Goal: Task Accomplishment & Management: Use online tool/utility

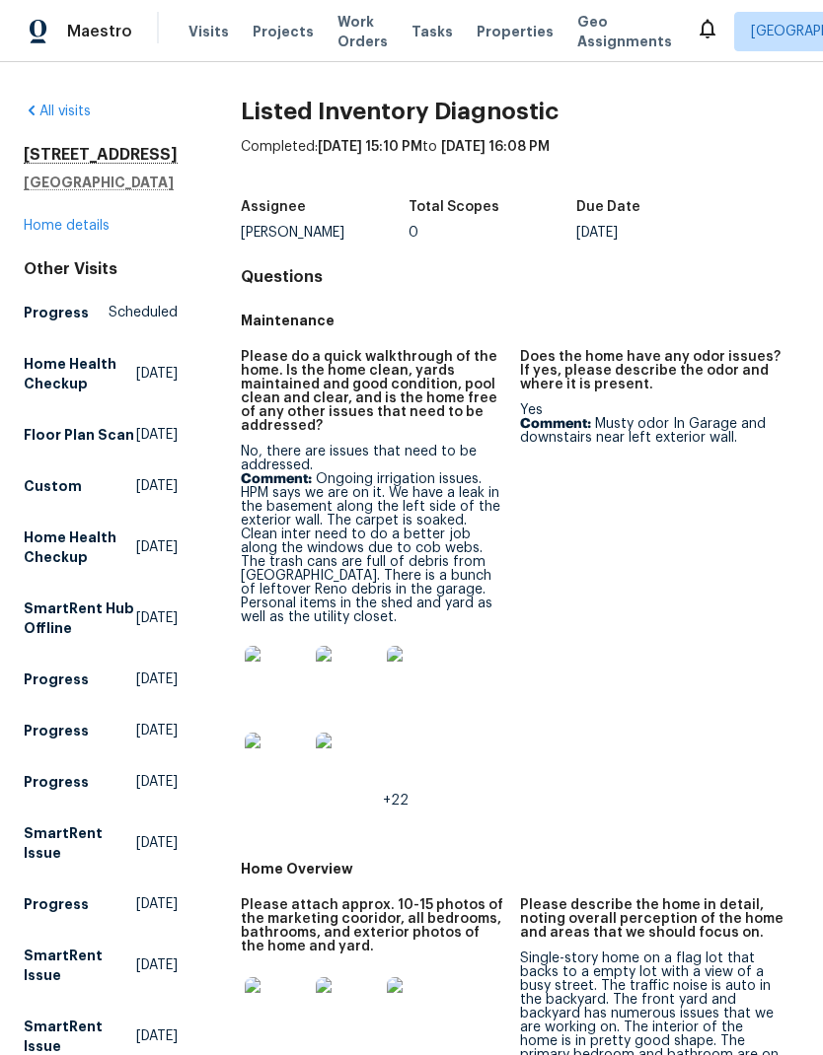
click at [65, 117] on link "All visits" at bounding box center [57, 112] width 67 height 14
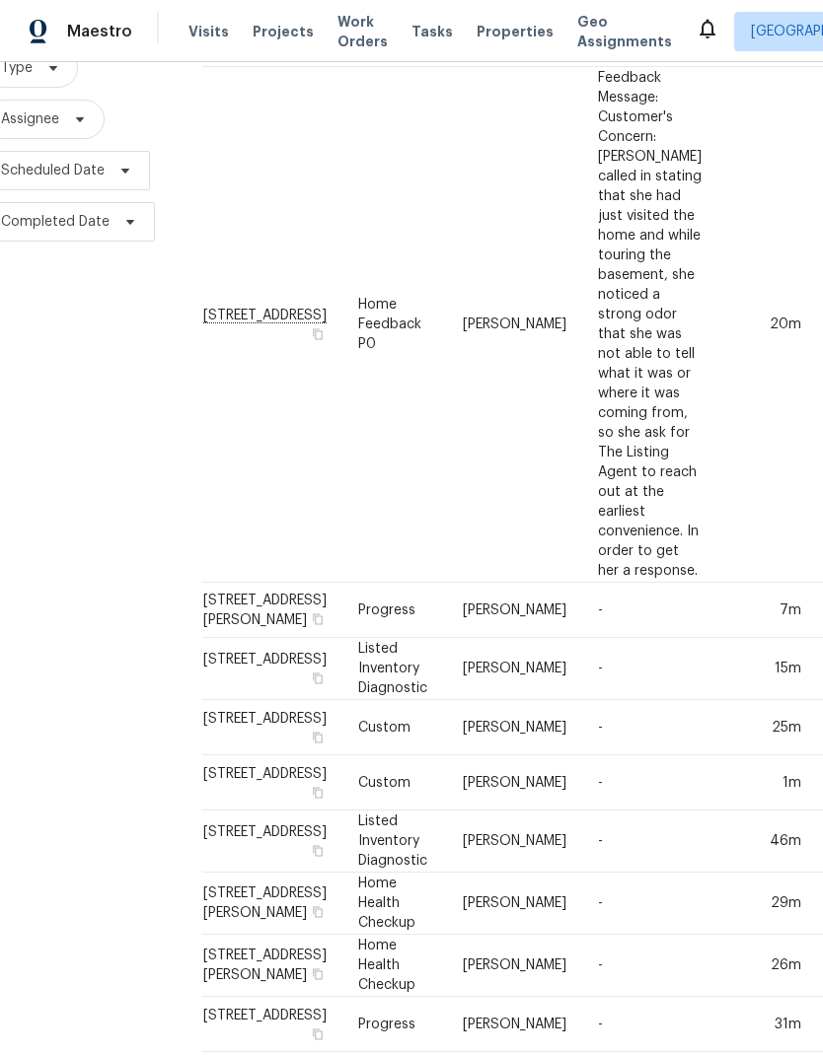
scroll to position [215, 39]
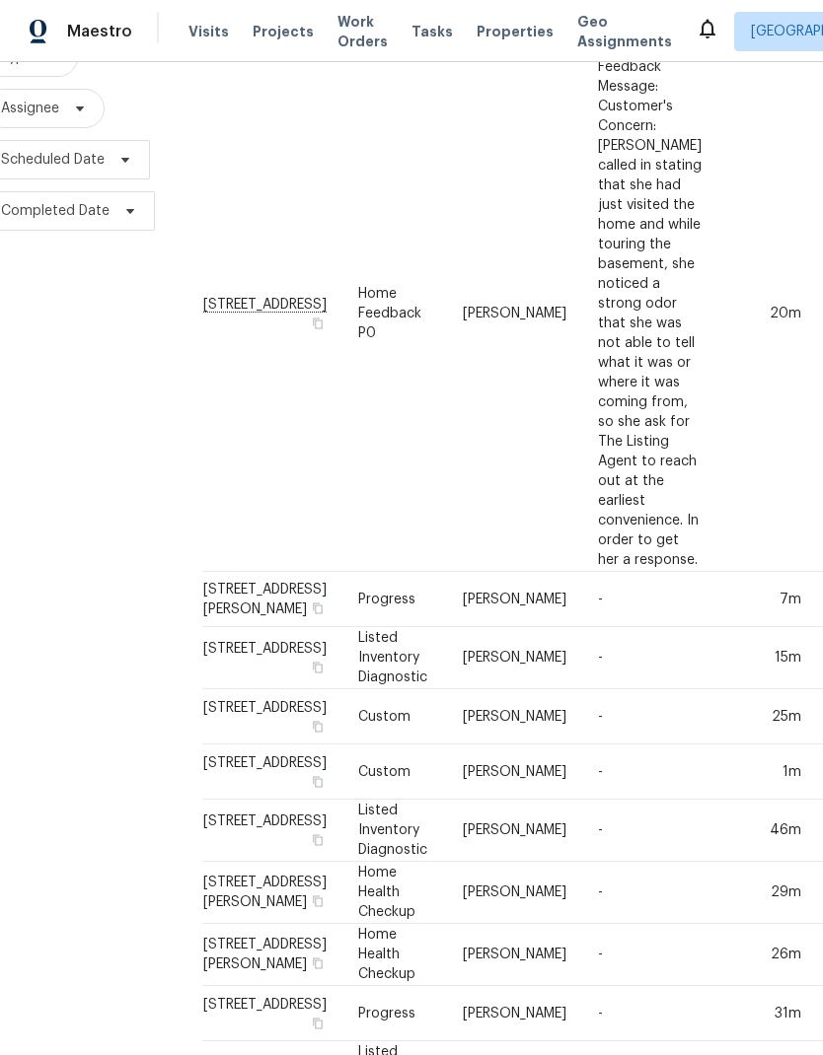
click at [60, 545] on div "Filters Reset ​ Type Assignee Scheduled Date Completed Date" at bounding box center [70, 807] width 218 height 1802
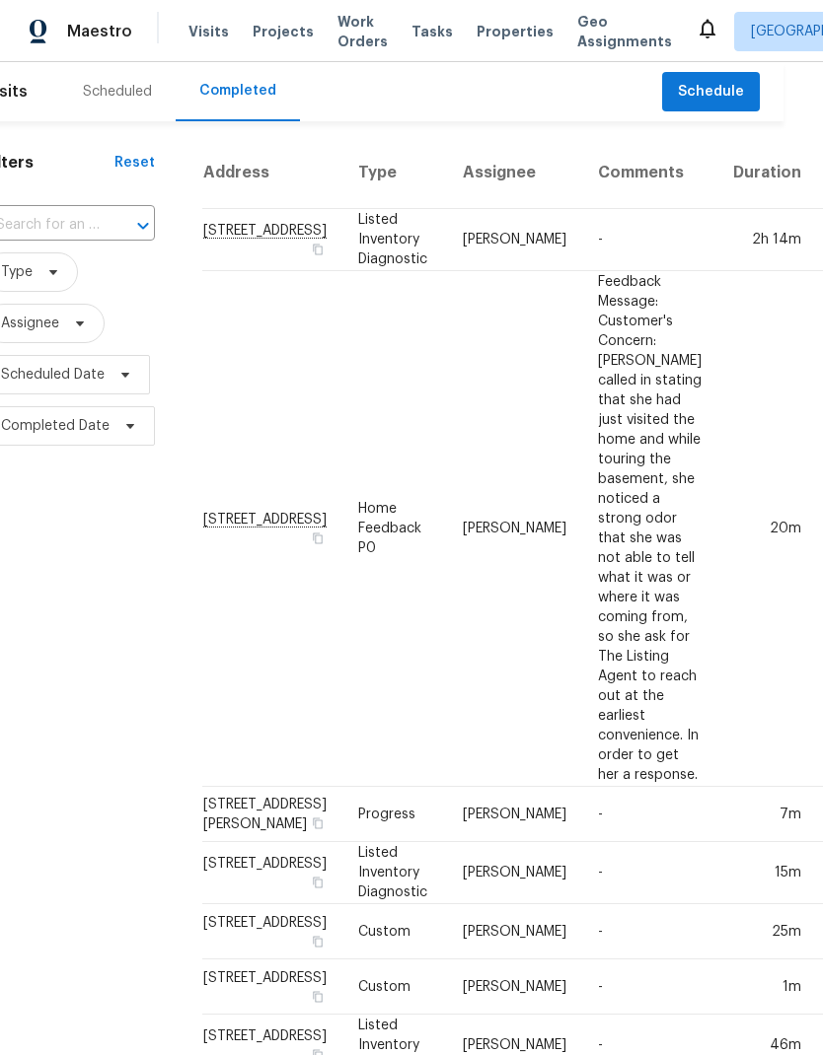
scroll to position [0, 39]
click at [115, 102] on div "Scheduled" at bounding box center [117, 91] width 116 height 59
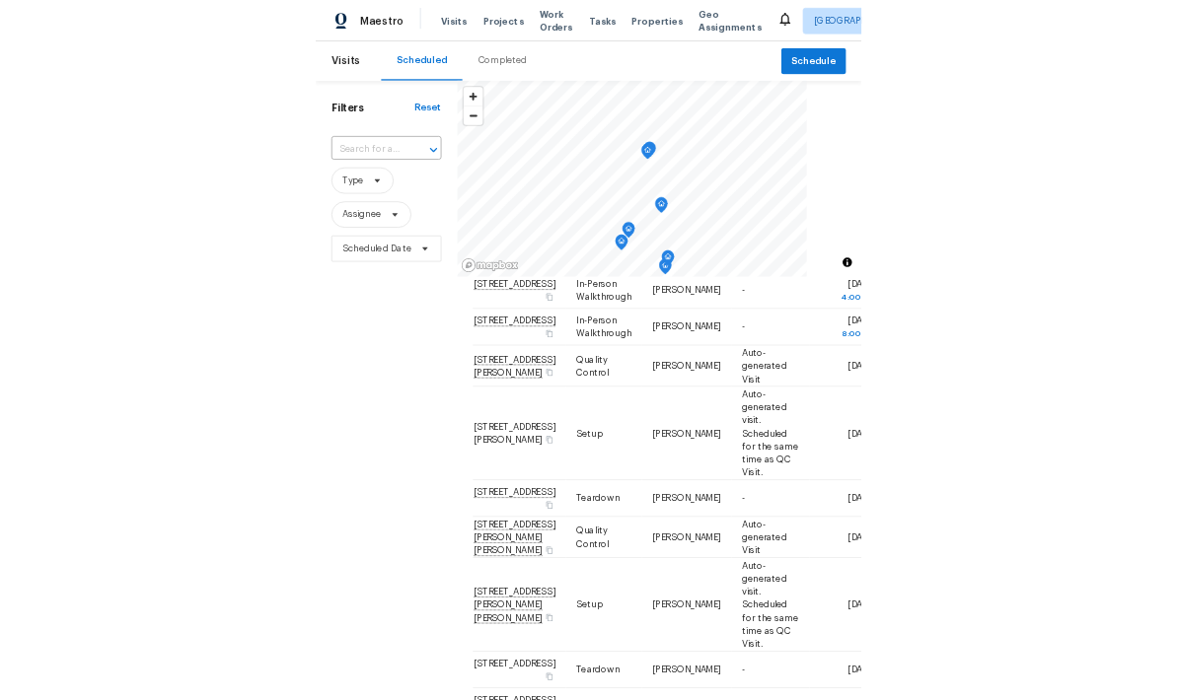
scroll to position [494, 0]
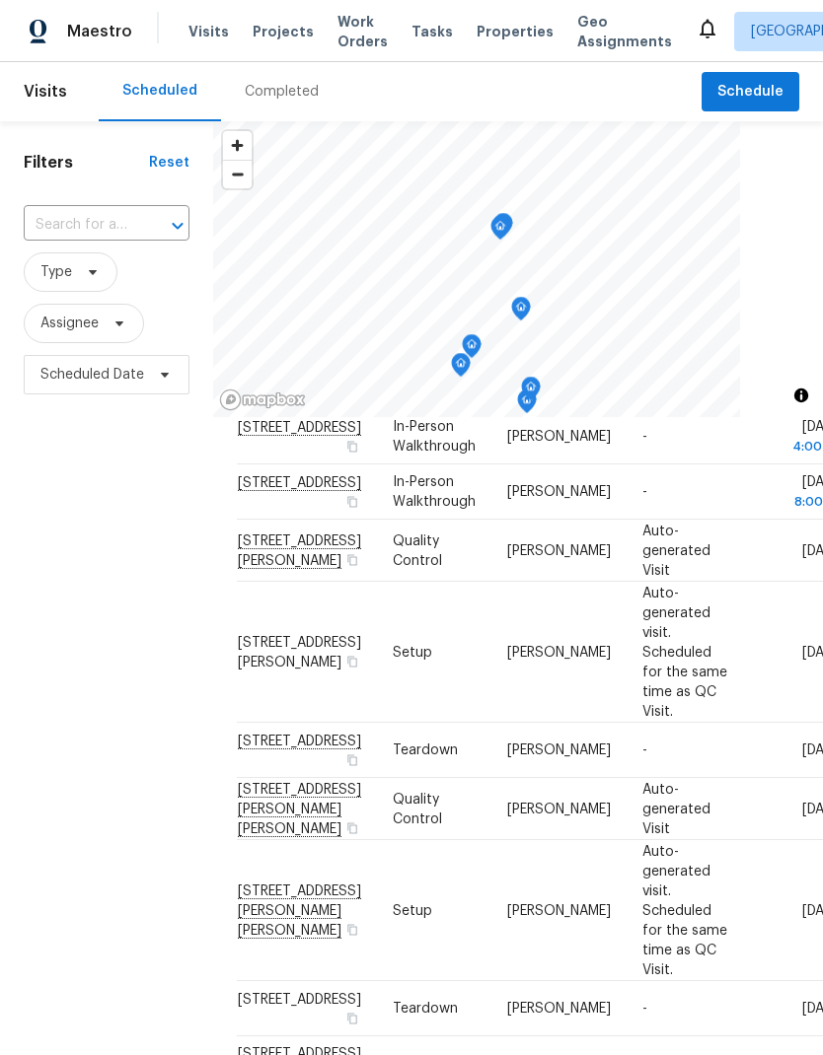
click at [62, 966] on div "Filters Reset ​ Type Assignee Scheduled Date" at bounding box center [106, 691] width 213 height 1140
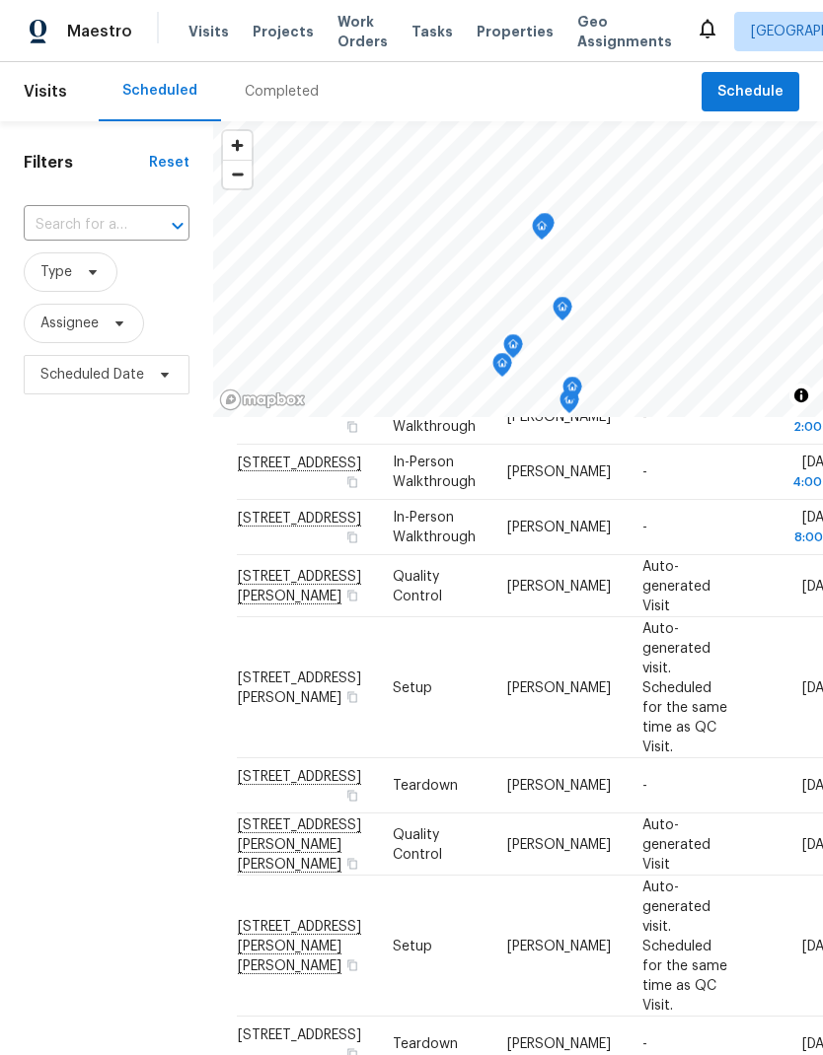
click at [0, 0] on icon at bounding box center [0, 0] width 0 height 0
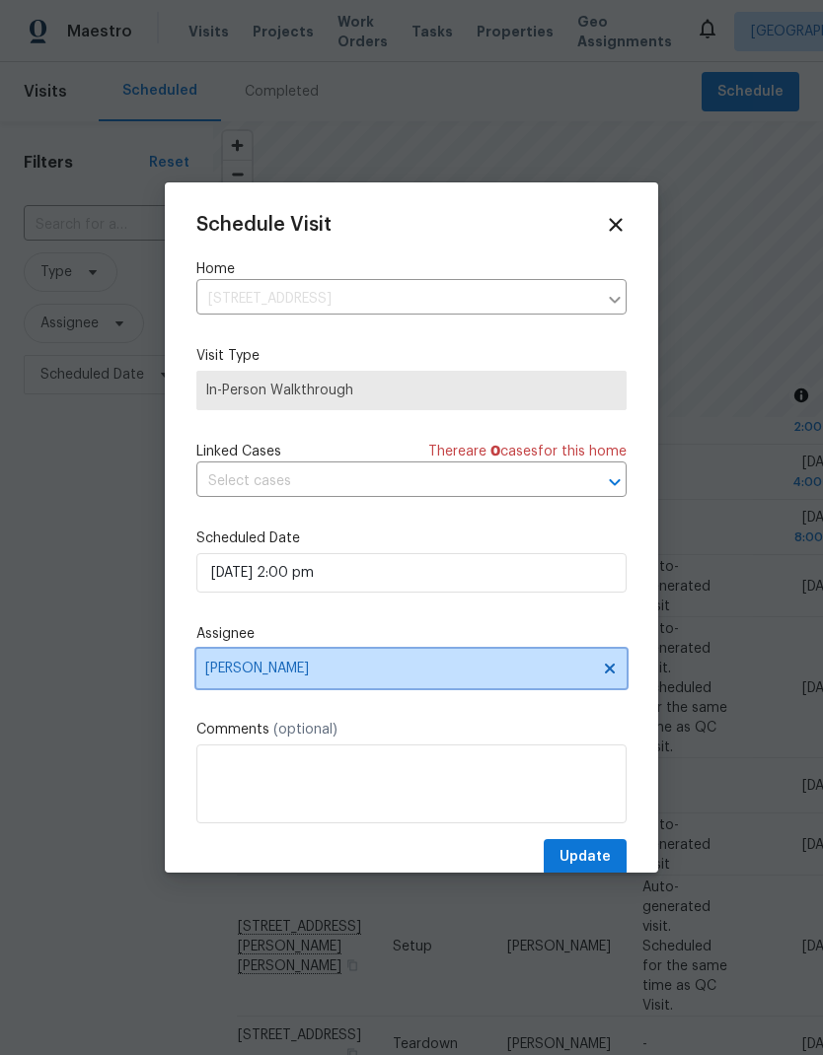
click at [609, 672] on icon at bounding box center [610, 669] width 10 height 10
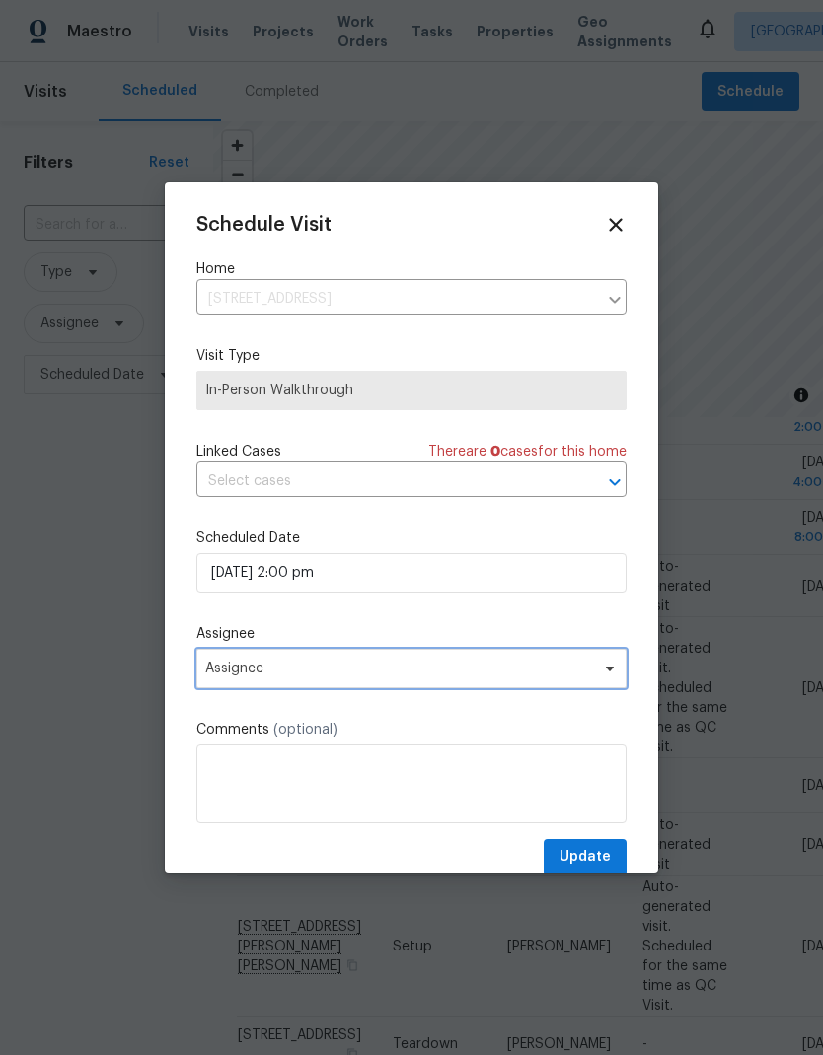
click at [485, 677] on span "Assignee" at bounding box center [398, 669] width 387 height 16
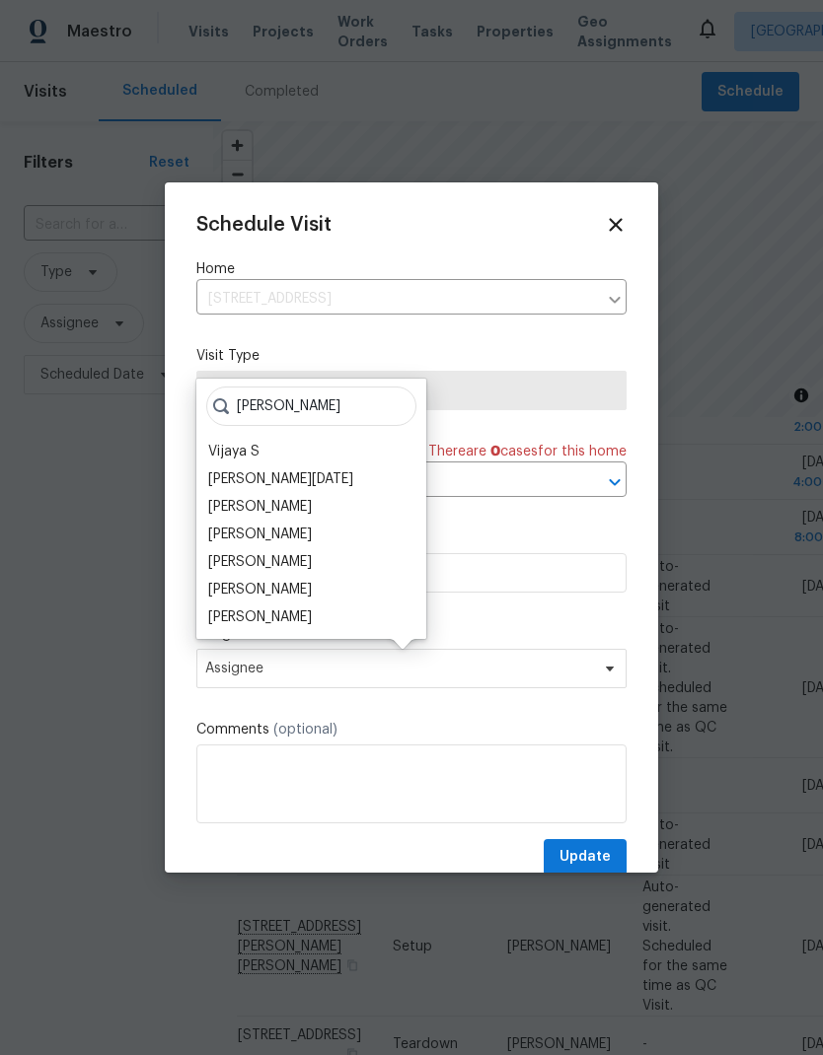
type input "Ja"
click at [294, 619] on div "[PERSON_NAME]" at bounding box center [260, 618] width 104 height 20
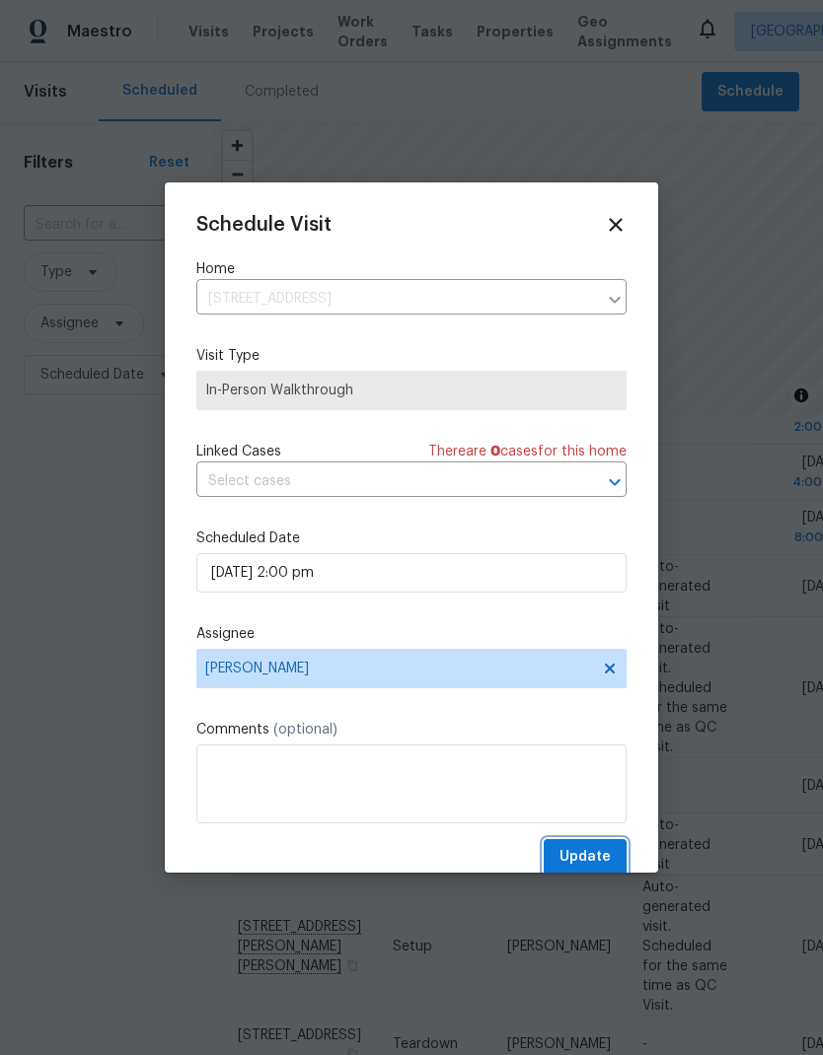
click at [596, 856] on span "Update" at bounding box center [584, 857] width 51 height 25
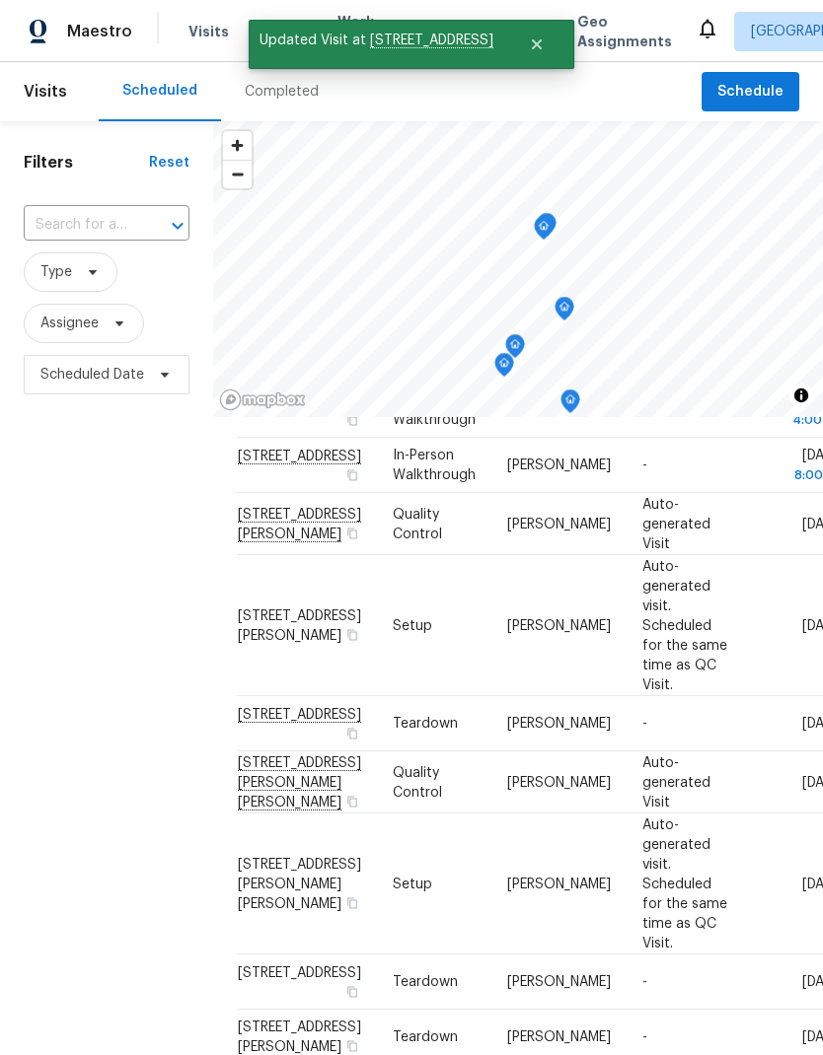
click at [70, 560] on div "Filters Reset ​ Type Assignee Scheduled Date" at bounding box center [106, 691] width 213 height 1140
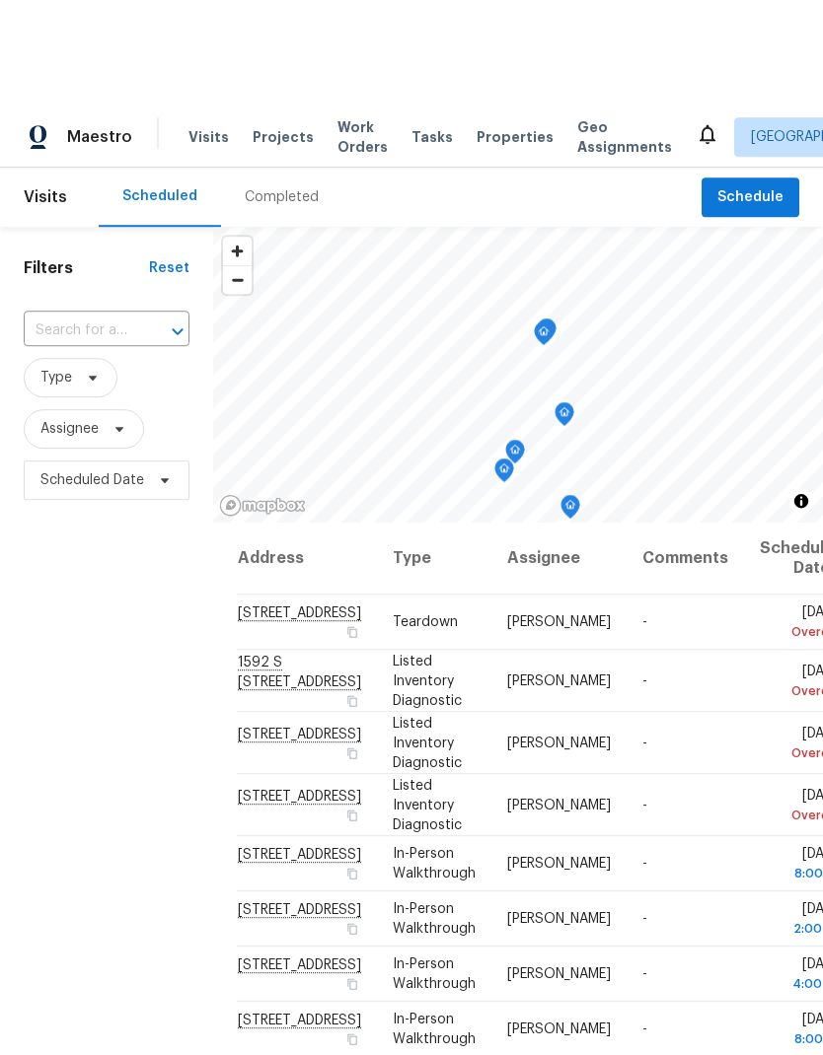
scroll to position [0, 0]
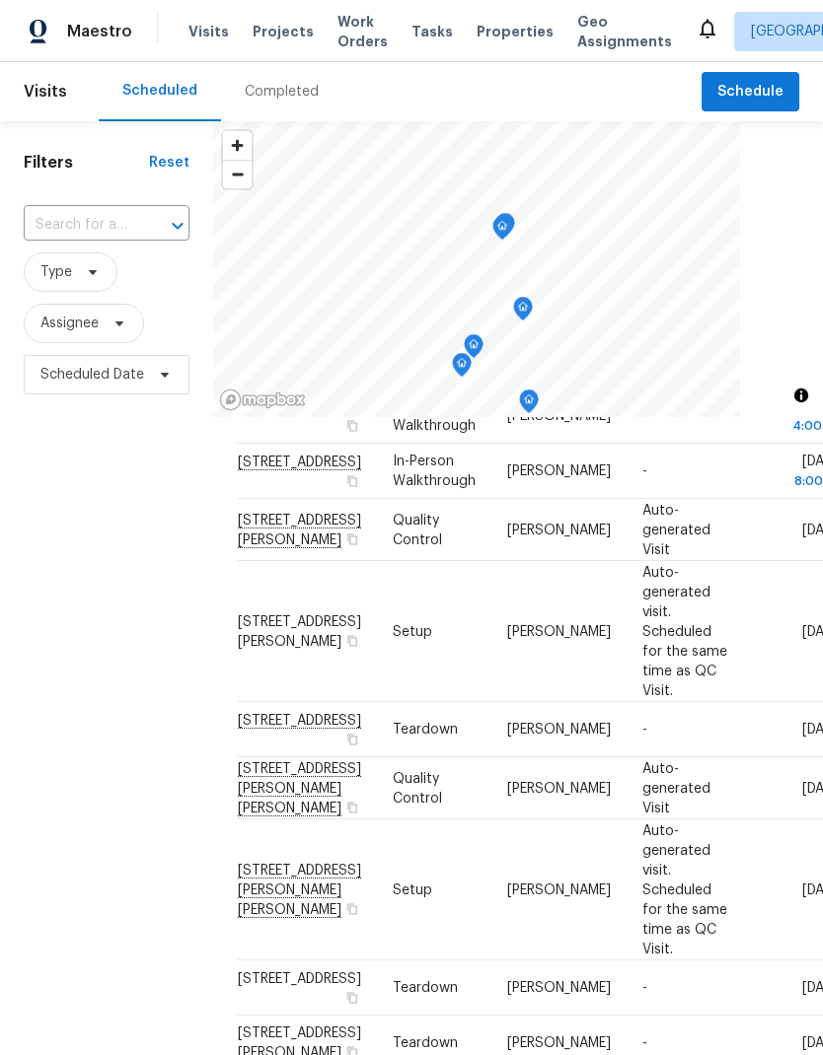
scroll to position [441, 0]
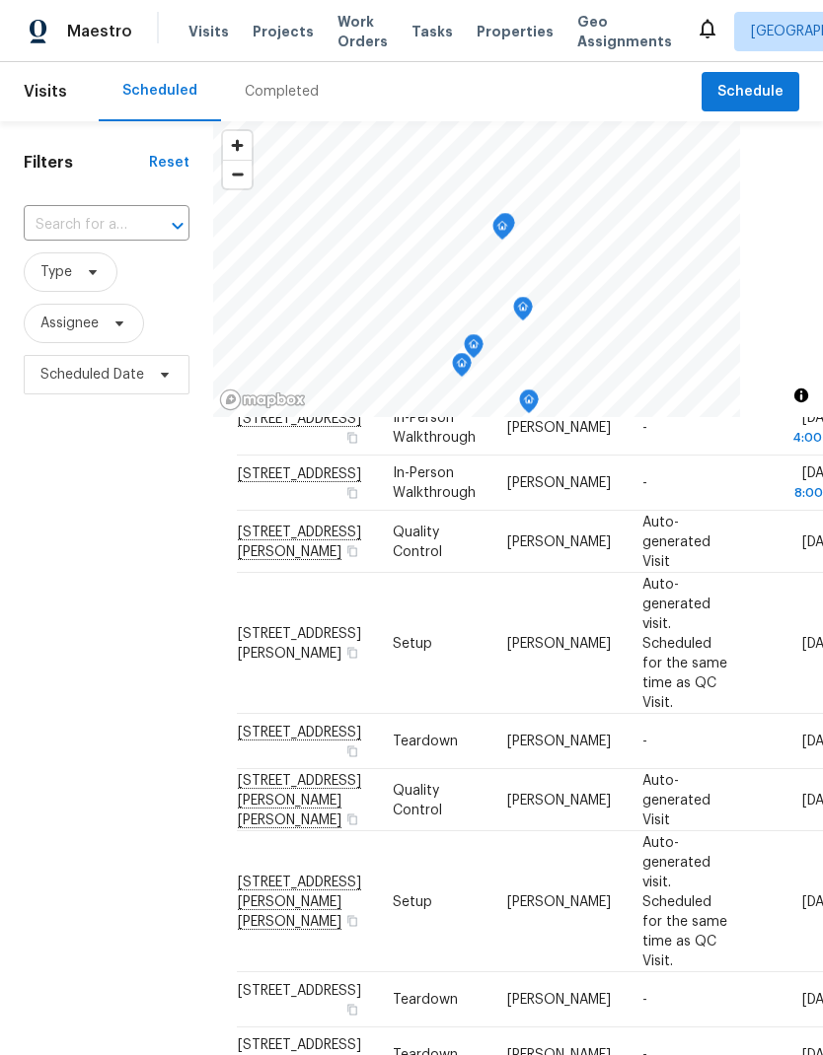
click at [0, 0] on icon at bounding box center [0, 0] width 0 height 0
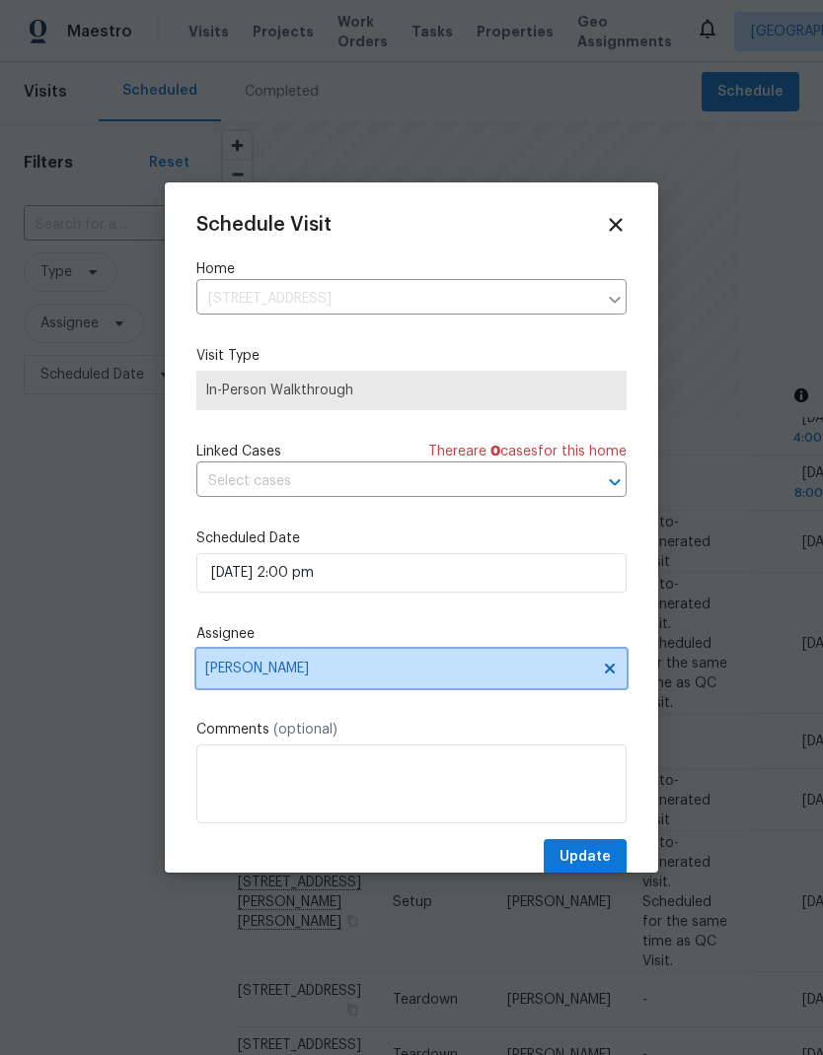
click at [615, 676] on icon at bounding box center [610, 669] width 16 height 16
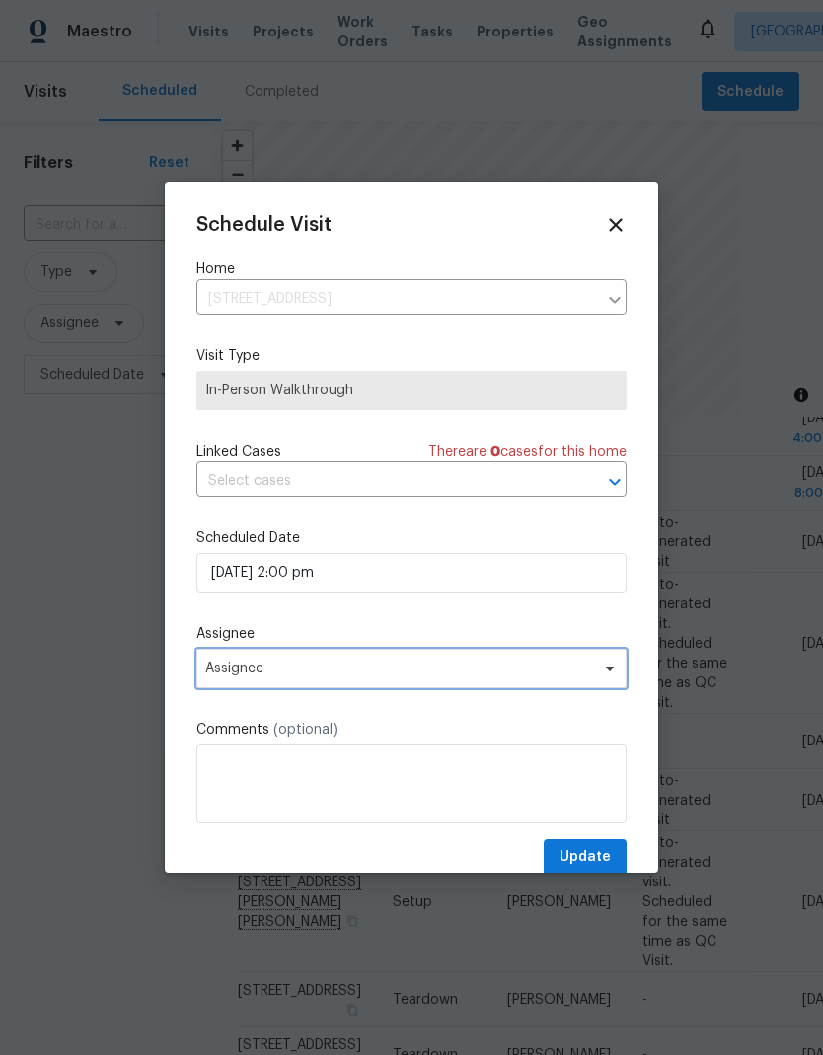
click at [508, 685] on span "Assignee" at bounding box center [411, 668] width 430 height 39
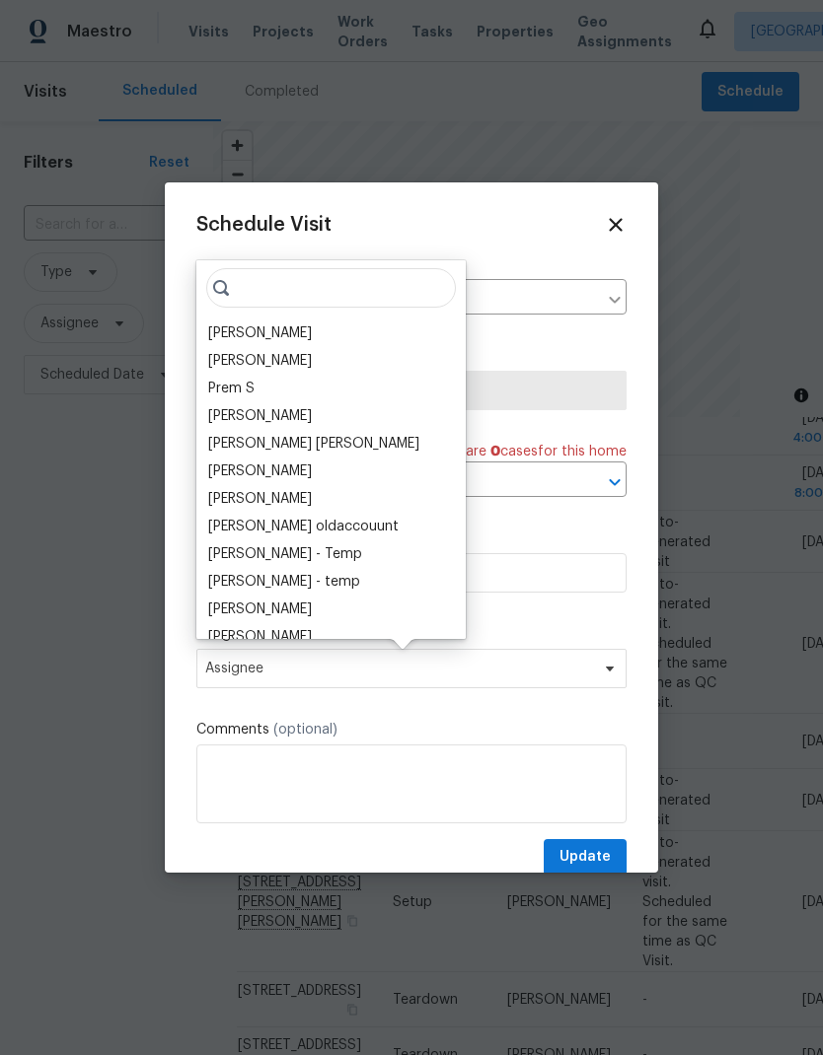
click at [283, 333] on div "[PERSON_NAME]" at bounding box center [260, 333] width 104 height 20
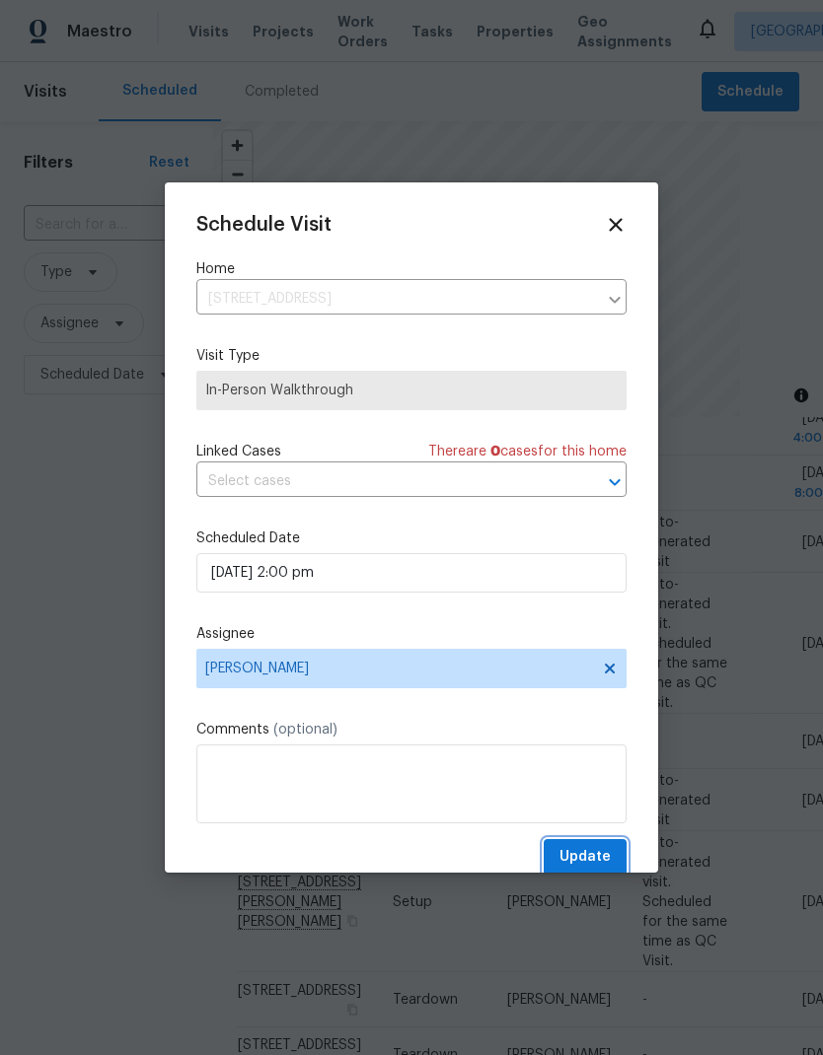
click at [595, 857] on span "Update" at bounding box center [584, 857] width 51 height 25
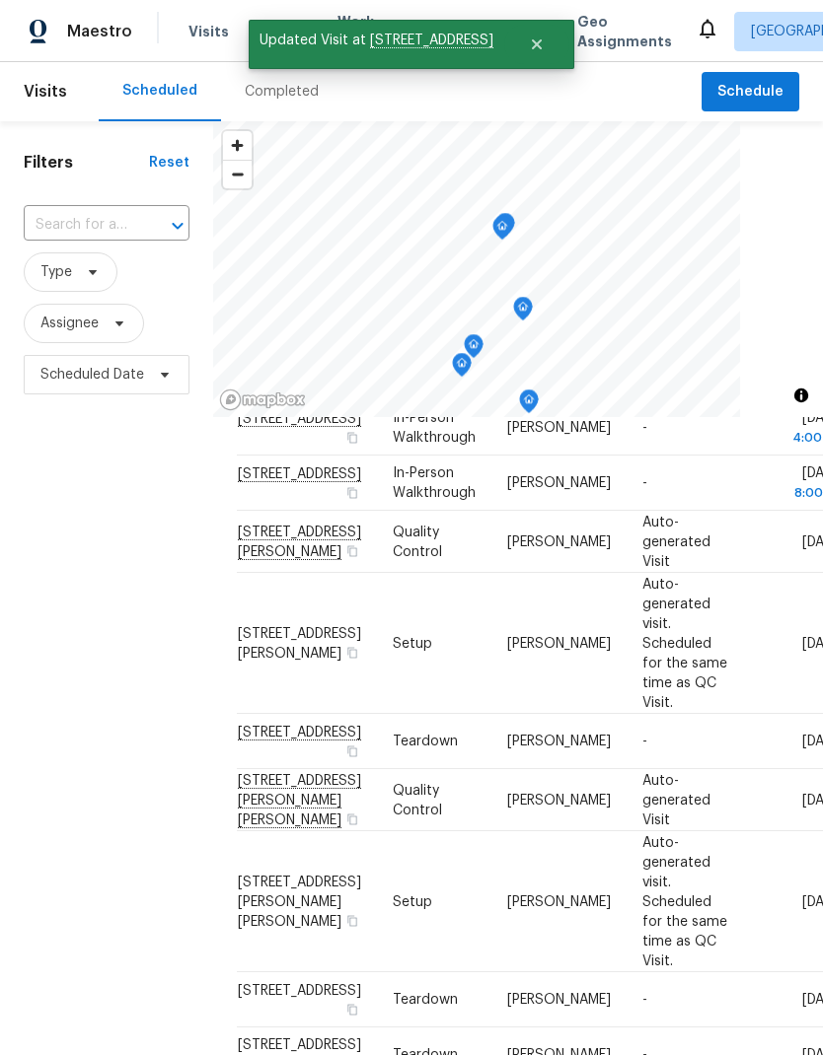
click at [109, 885] on div "Filters Reset ​ Type Assignee Scheduled Date" at bounding box center [106, 691] width 213 height 1140
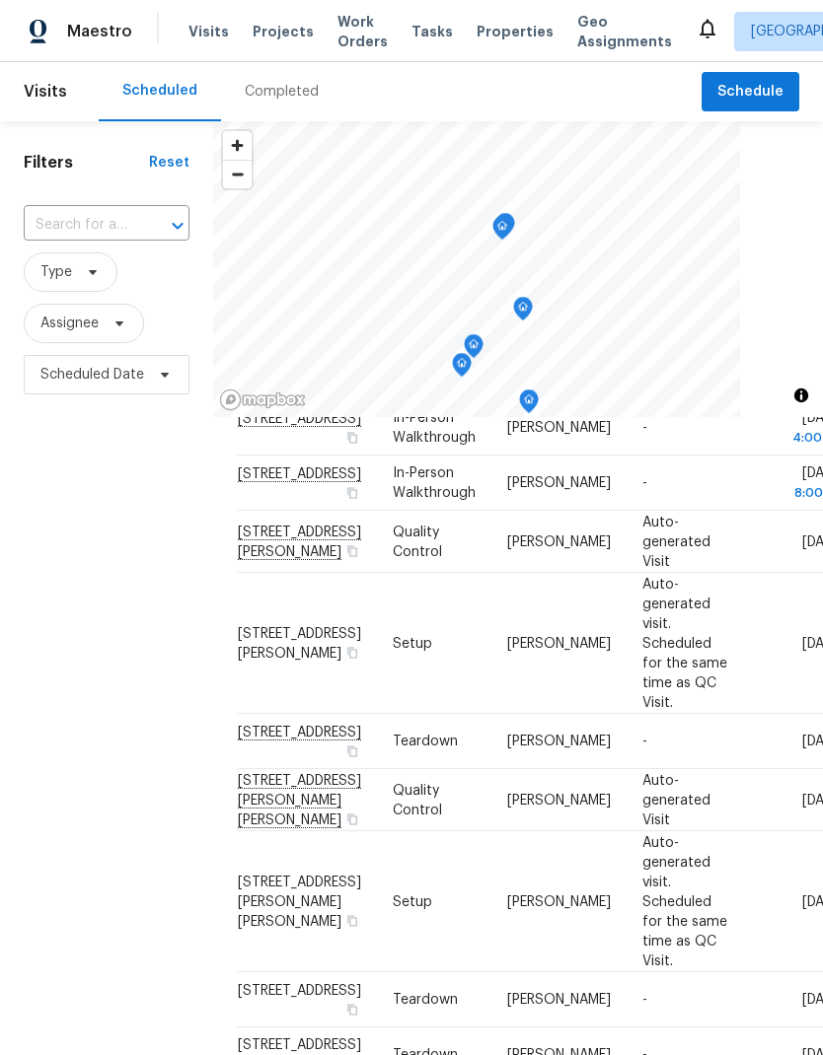
click at [0, 0] on icon at bounding box center [0, 0] width 0 height 0
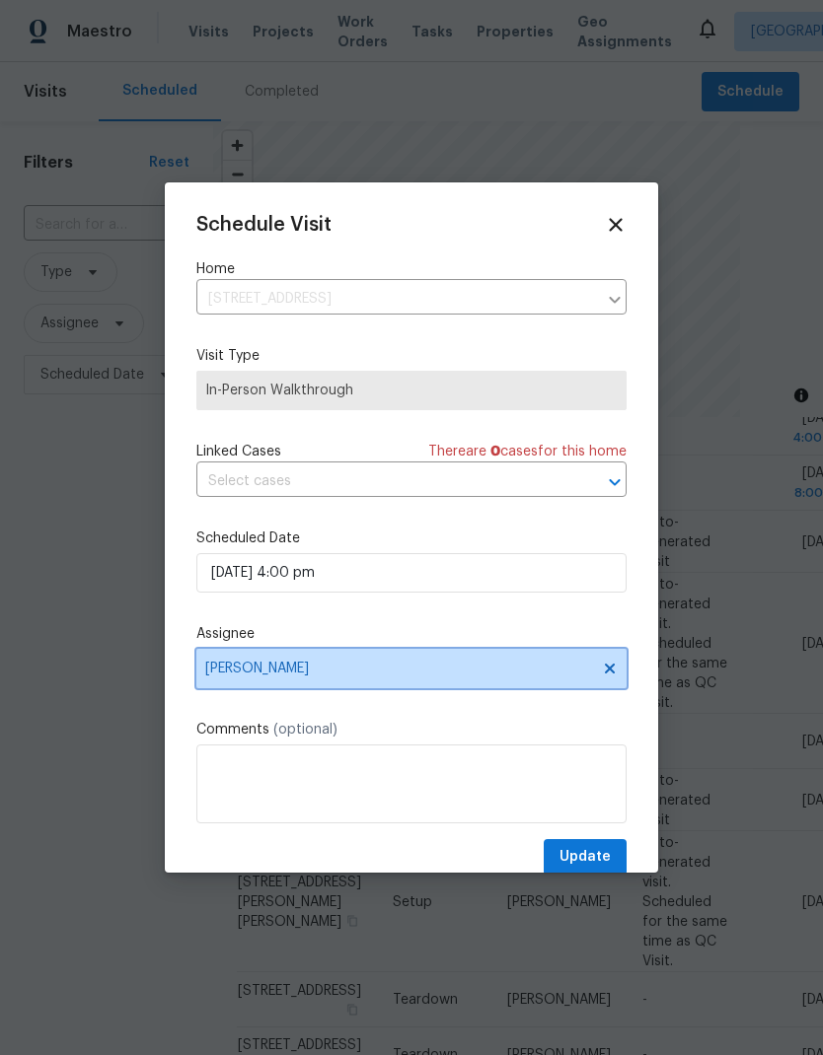
click at [608, 677] on icon at bounding box center [610, 669] width 16 height 16
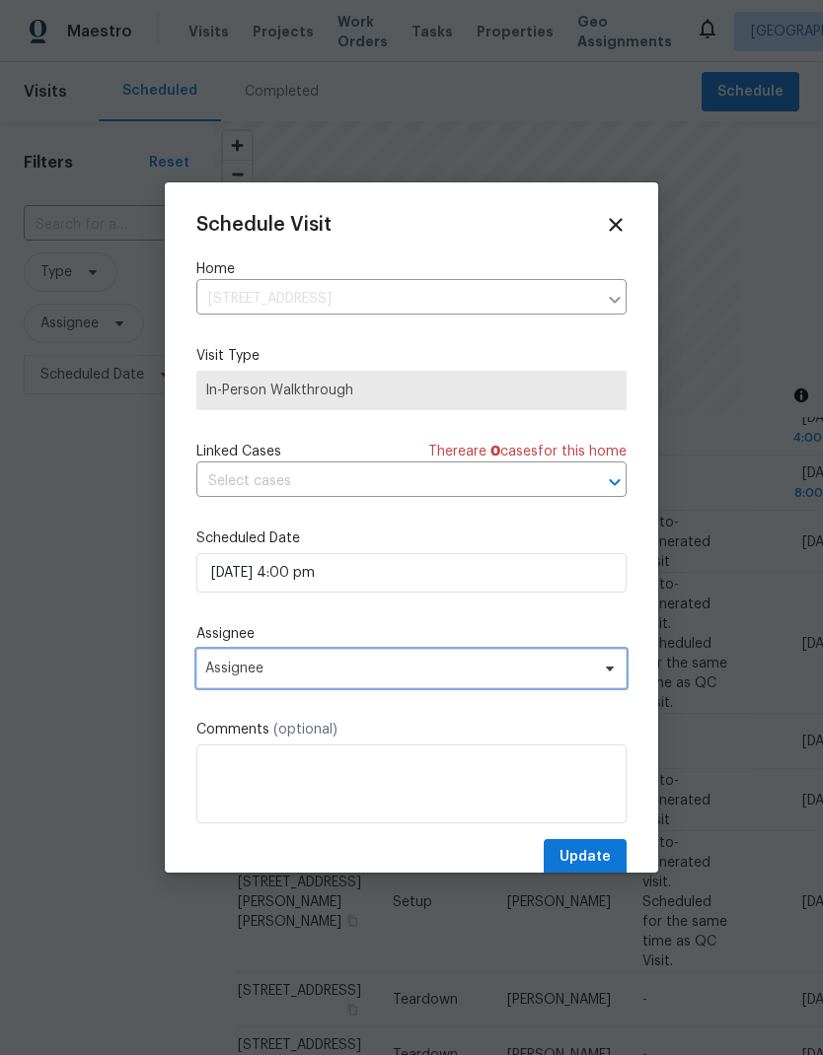
click at [535, 687] on span "Assignee" at bounding box center [411, 668] width 430 height 39
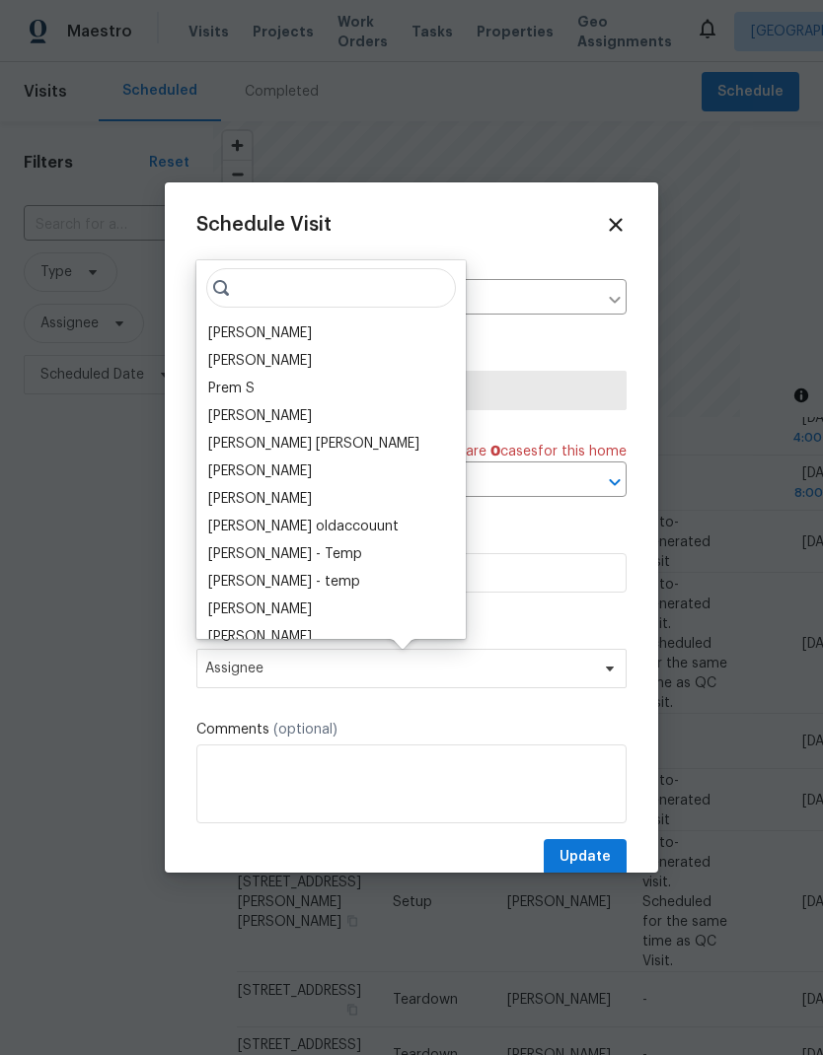
click at [277, 335] on div "[PERSON_NAME]" at bounding box center [260, 333] width 104 height 20
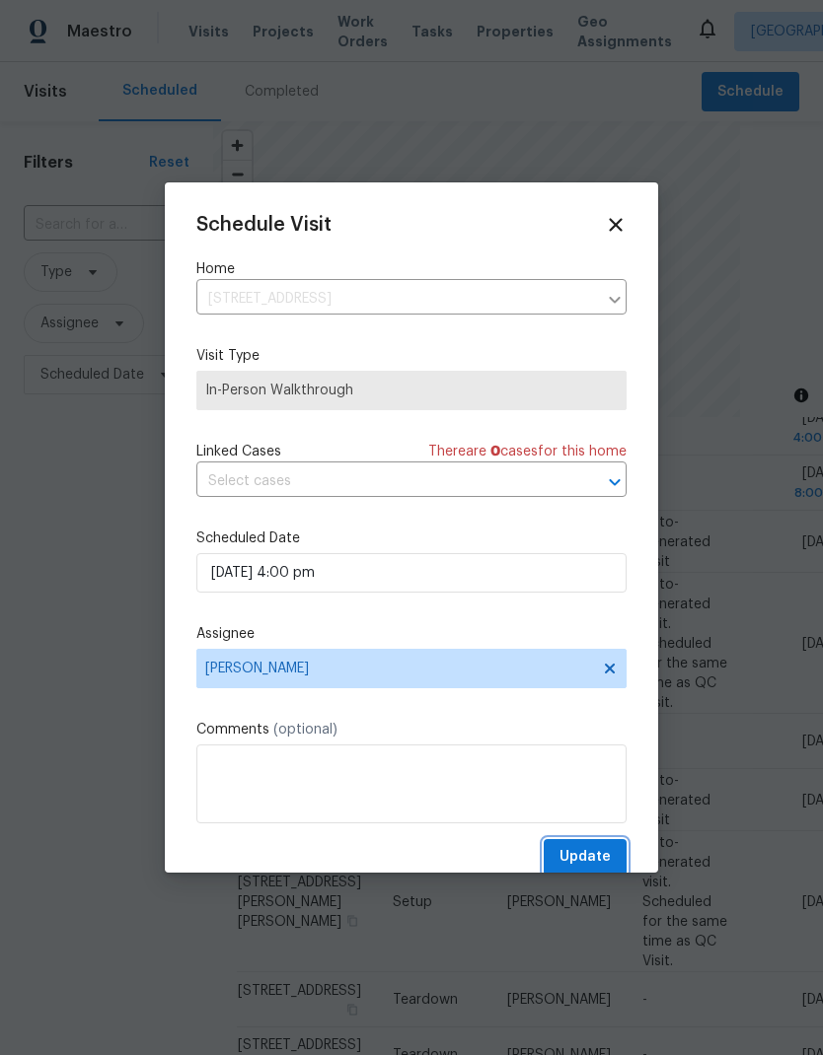
click at [605, 859] on span "Update" at bounding box center [584, 857] width 51 height 25
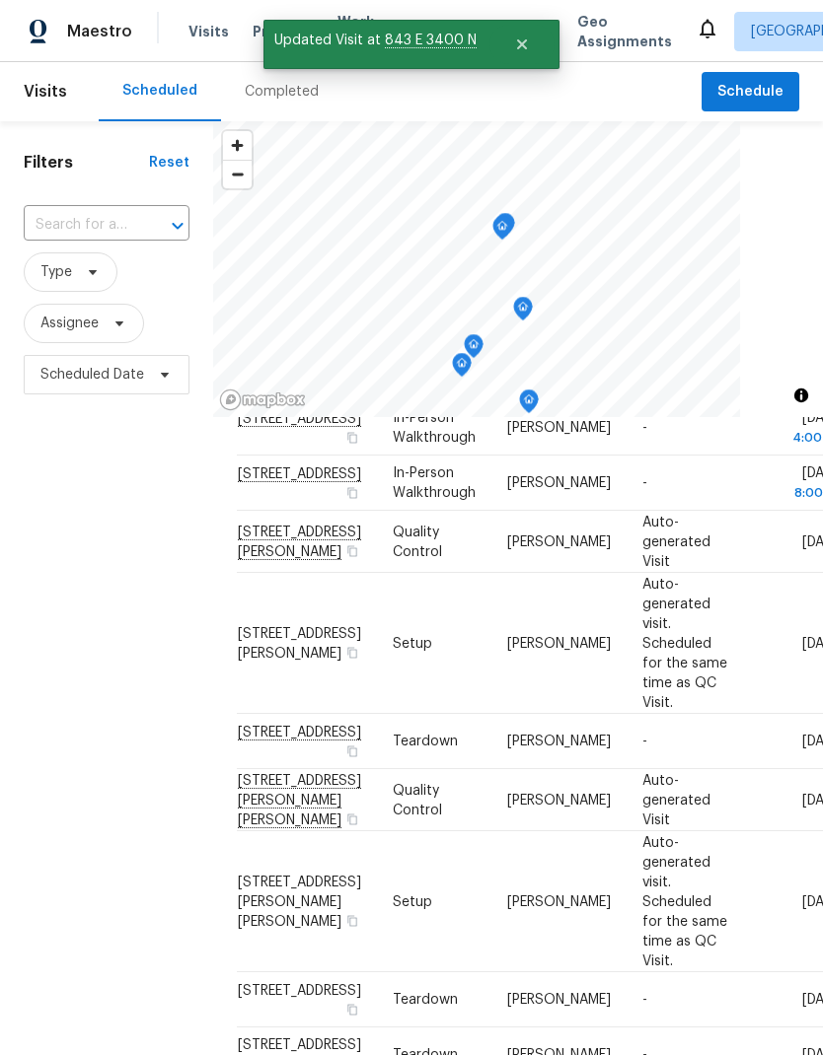
click at [71, 528] on div "Filters Reset ​ Type Assignee Scheduled Date" at bounding box center [106, 691] width 213 height 1140
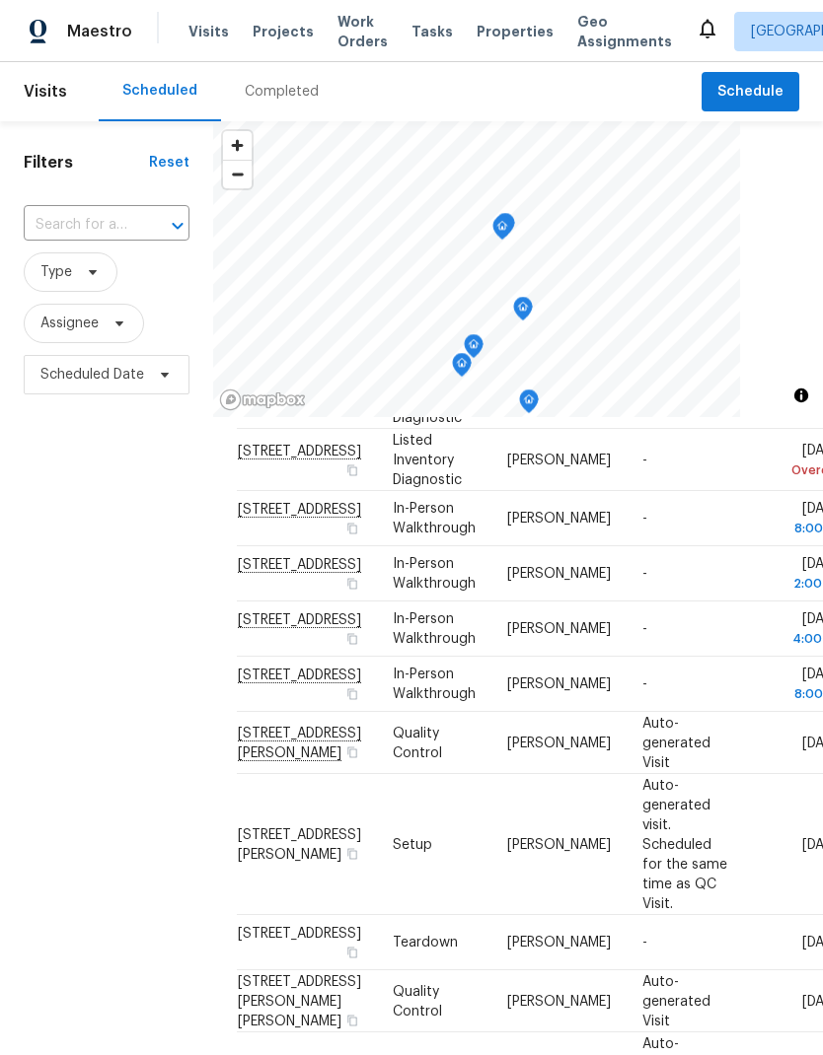
click at [101, 869] on div "Filters Reset ​ Type Assignee Scheduled Date" at bounding box center [106, 691] width 213 height 1140
